Goal: Information Seeking & Learning: Find specific fact

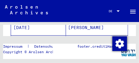
scroll to position [98, 0]
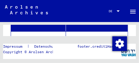
click at [36, 33] on mat-cell "[DATE]" at bounding box center [38, 39] width 55 height 15
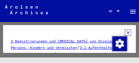
click at [125, 32] on icon at bounding box center [128, 33] width 6 height 6
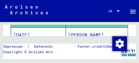
scroll to position [118, 0]
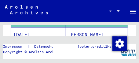
click at [27, 29] on mat-cell "[DATE]" at bounding box center [38, 34] width 55 height 15
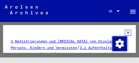
click at [125, 34] on icon at bounding box center [128, 33] width 6 height 6
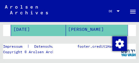
scroll to position [127, 0]
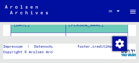
click at [49, 34] on mat-cell "[DATE]" at bounding box center [38, 40] width 55 height 15
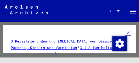
click at [125, 32] on icon at bounding box center [128, 33] width 6 height 6
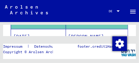
scroll to position [147, 0]
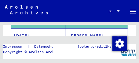
click at [47, 33] on mat-cell "[DATE]" at bounding box center [38, 35] width 55 height 15
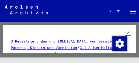
click at [125, 32] on icon at bounding box center [128, 33] width 6 height 6
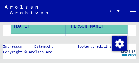
scroll to position [167, 0]
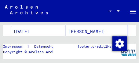
click at [36, 28] on mat-cell "[DATE]" at bounding box center [38, 31] width 55 height 15
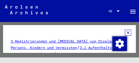
click at [125, 33] on icon at bounding box center [128, 33] width 6 height 6
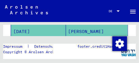
scroll to position [176, 0]
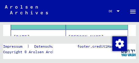
click at [33, 30] on mat-cell "[DATE]" at bounding box center [38, 37] width 55 height 15
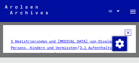
click at [125, 32] on icon at bounding box center [128, 33] width 6 height 6
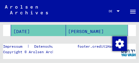
scroll to position [186, 0]
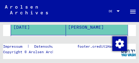
click at [49, 35] on mat-cell "[DATE]" at bounding box center [38, 42] width 55 height 15
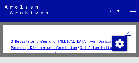
click at [125, 33] on icon at bounding box center [128, 33] width 6 height 6
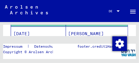
scroll to position [206, 0]
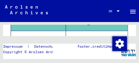
click at [57, 33] on mat-cell "[DATE]" at bounding box center [38, 38] width 55 height 15
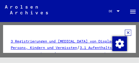
click at [125, 32] on icon at bounding box center [128, 33] width 6 height 6
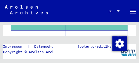
scroll to position [225, 0]
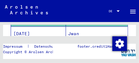
click at [61, 29] on mat-cell "[DATE]" at bounding box center [38, 34] width 55 height 15
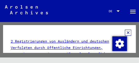
click at [126, 32] on icon at bounding box center [128, 33] width 6 height 6
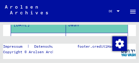
scroll to position [235, 0]
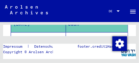
click at [24, 32] on mat-cell "[DATE]" at bounding box center [38, 39] width 55 height 15
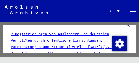
scroll to position [7, 0]
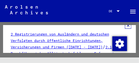
click at [125, 26] on icon at bounding box center [128, 26] width 6 height 6
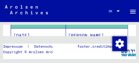
scroll to position [255, 0]
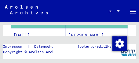
click at [33, 31] on mat-cell "[DATE]" at bounding box center [38, 35] width 55 height 15
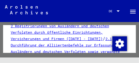
scroll to position [7, 0]
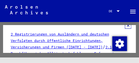
click at [126, 27] on icon at bounding box center [128, 26] width 6 height 6
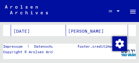
scroll to position [274, 0]
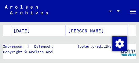
click at [42, 28] on mat-cell "[DATE]" at bounding box center [38, 31] width 55 height 15
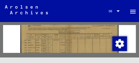
scroll to position [157, 0]
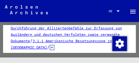
scroll to position [0, 0]
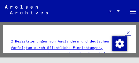
click at [125, 33] on icon at bounding box center [128, 33] width 6 height 6
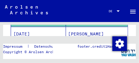
scroll to position [284, 0]
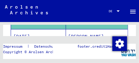
click at [56, 32] on mat-cell "[DATE]" at bounding box center [38, 36] width 55 height 15
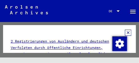
click at [125, 33] on icon at bounding box center [128, 33] width 6 height 6
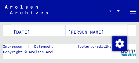
scroll to position [294, 0]
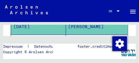
click at [46, 35] on mat-cell "[DATE]" at bounding box center [38, 42] width 55 height 15
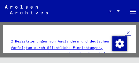
click at [126, 32] on icon at bounding box center [128, 33] width 6 height 6
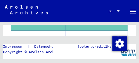
scroll to position [313, 0]
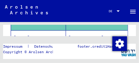
click at [42, 33] on mat-cell "[DATE]" at bounding box center [38, 37] width 55 height 15
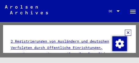
click at [125, 33] on icon at bounding box center [128, 33] width 6 height 6
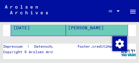
scroll to position [333, 0]
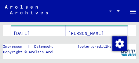
click at [49, 29] on mat-cell "[DATE]" at bounding box center [38, 33] width 55 height 15
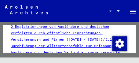
scroll to position [7, 0]
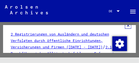
click at [126, 27] on icon at bounding box center [128, 26] width 6 height 6
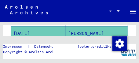
scroll to position [343, 0]
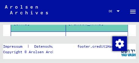
click at [47, 33] on mat-cell "[DATE]" at bounding box center [38, 39] width 55 height 15
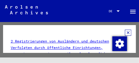
click at [126, 32] on icon at bounding box center [128, 33] width 6 height 6
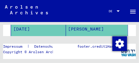
scroll to position [362, 0]
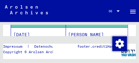
click at [53, 33] on mat-cell "[DATE]" at bounding box center [38, 34] width 55 height 15
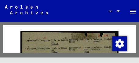
scroll to position [285, 0]
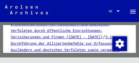
scroll to position [0, 0]
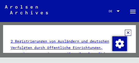
click at [126, 33] on icon at bounding box center [128, 33] width 6 height 6
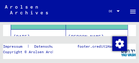
scroll to position [382, 0]
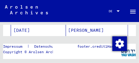
click at [54, 29] on mat-cell "[DATE]" at bounding box center [38, 30] width 55 height 15
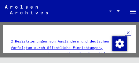
click at [125, 33] on icon at bounding box center [128, 33] width 6 height 6
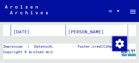
scroll to position [392, 0]
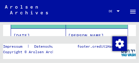
click at [59, 32] on mat-cell "[DATE]" at bounding box center [38, 35] width 55 height 15
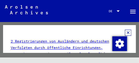
click at [125, 32] on icon at bounding box center [128, 33] width 6 height 6
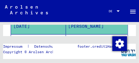
scroll to position [402, 0]
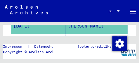
click at [42, 34] on mat-cell "[DATE]" at bounding box center [38, 41] width 55 height 15
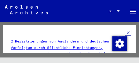
click at [125, 32] on icon at bounding box center [128, 33] width 6 height 6
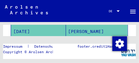
scroll to position [421, 0]
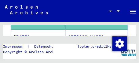
click at [44, 33] on mat-cell "[DATE]" at bounding box center [38, 37] width 55 height 15
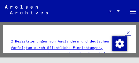
click at [125, 32] on icon at bounding box center [128, 33] width 6 height 6
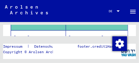
scroll to position [441, 0]
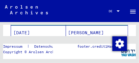
click at [39, 30] on mat-cell "[DATE]" at bounding box center [38, 32] width 55 height 15
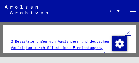
click at [125, 33] on icon at bounding box center [128, 33] width 6 height 6
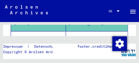
scroll to position [451, 0]
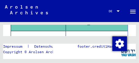
click at [34, 31] on mat-cell "[DATE]" at bounding box center [38, 38] width 55 height 15
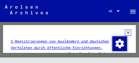
click at [125, 33] on icon at bounding box center [128, 33] width 6 height 6
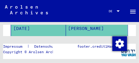
scroll to position [470, 0]
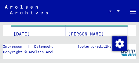
click at [44, 31] on mat-cell "[DATE]" at bounding box center [38, 34] width 55 height 15
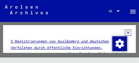
click at [125, 33] on icon at bounding box center [128, 33] width 6 height 6
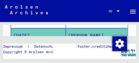
scroll to position [480, 0]
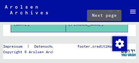
click at [103, 37] on icon "Next page" at bounding box center [107, 41] width 9 height 9
type input "*"
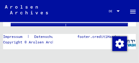
scroll to position [15, 0]
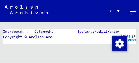
click at [95, 26] on div "**********" at bounding box center [69, 35] width 139 height 56
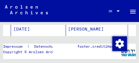
scroll to position [98, 0]
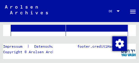
click at [49, 32] on mat-cell "[DATE]" at bounding box center [38, 39] width 55 height 15
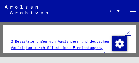
click at [125, 33] on icon at bounding box center [128, 33] width 6 height 6
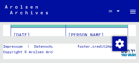
scroll to position [118, 0]
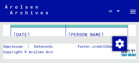
click at [39, 29] on mat-cell "[DATE]" at bounding box center [38, 34] width 55 height 15
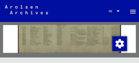
scroll to position [188, 0]
